Goal: Check status

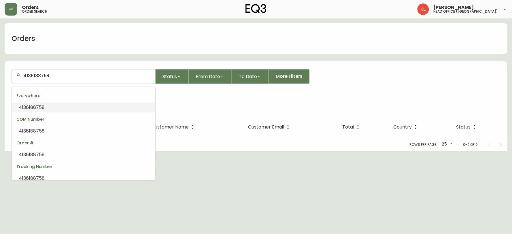
drag, startPoint x: 71, startPoint y: 76, endPoint x: 0, endPoint y: 61, distance: 72.1
click at [0, 59] on main "Orders 4136188758 Status From Date To Date More Filters Everywhere 4136188758 O…" at bounding box center [256, 84] width 512 height 133
paste input "08067"
type input "4108067"
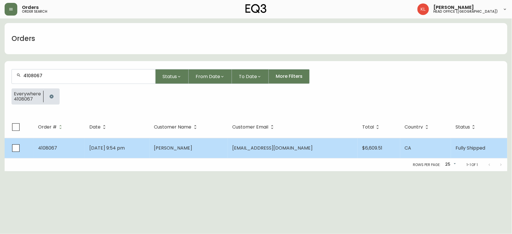
type input "4108067"
click at [146, 145] on td "[DATE] 9:54 pm" at bounding box center [117, 148] width 65 height 20
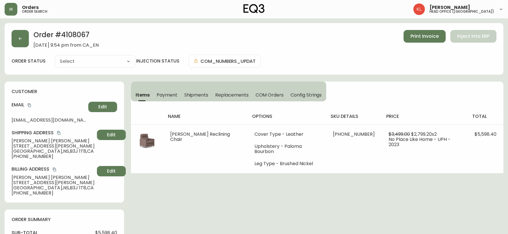
type input "Fully Shipped"
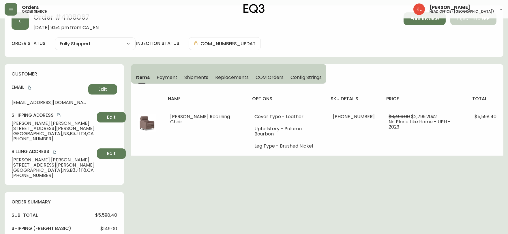
select select "FULLY_SHIPPED"
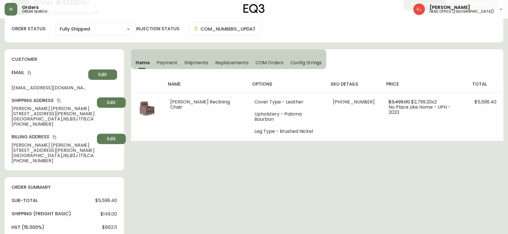
scroll to position [32, 0]
